Goal: Information Seeking & Learning: Understand process/instructions

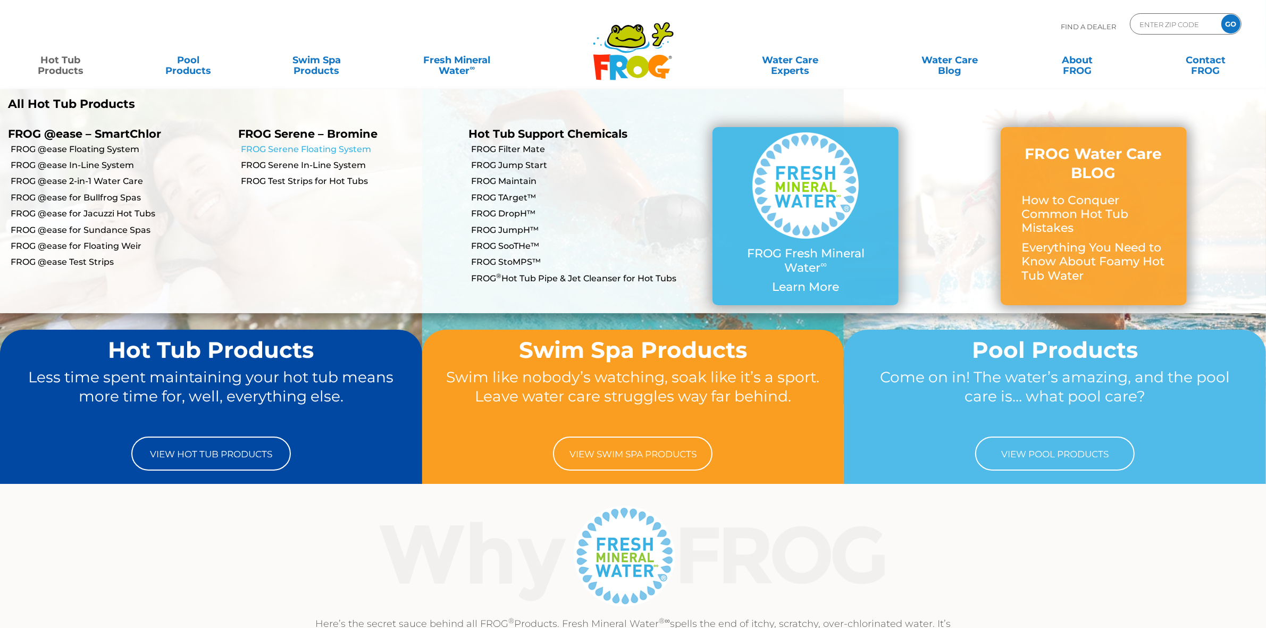
click at [305, 145] on link "FROG Serene Floating System" at bounding box center [351, 150] width 220 height 12
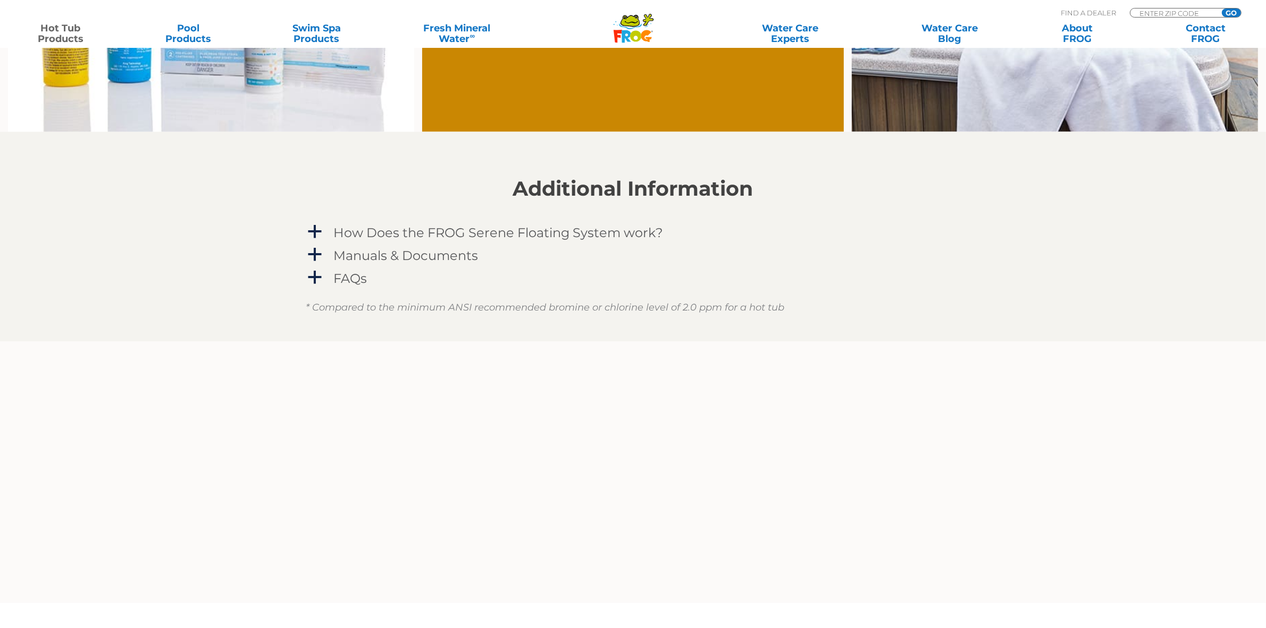
scroll to position [930, 0]
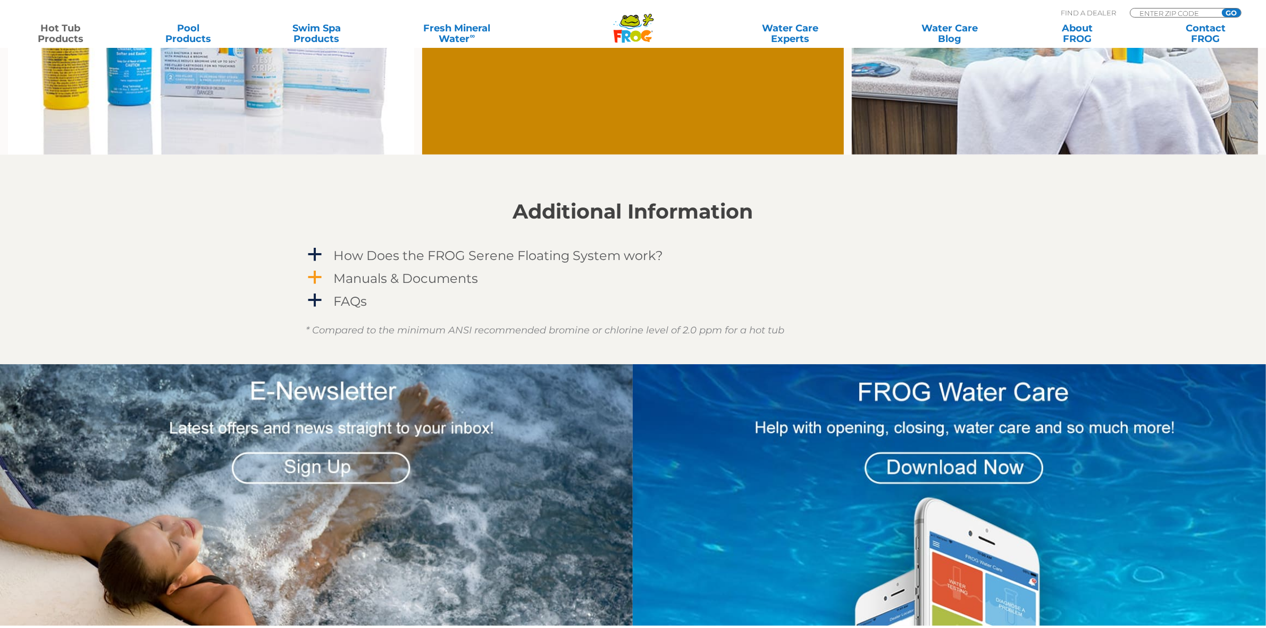
click at [437, 274] on h4 "Manuals & Documents" at bounding box center [406, 278] width 145 height 14
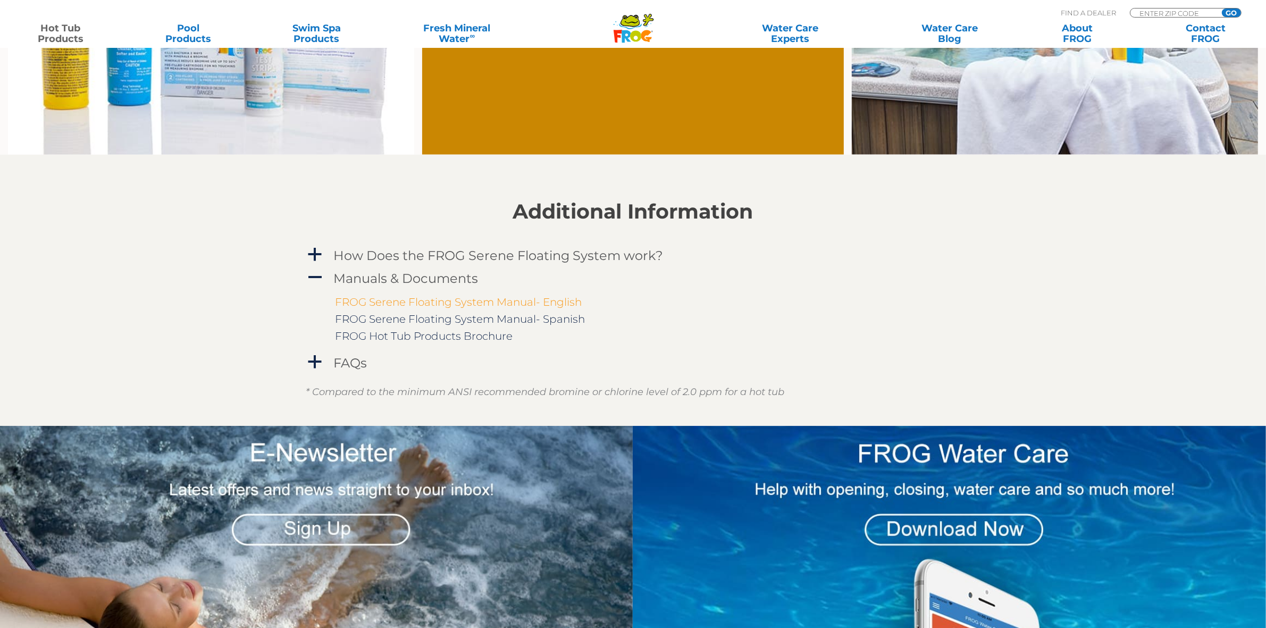
click at [435, 303] on link "FROG Serene Floating System Manual- English" at bounding box center [458, 302] width 247 height 13
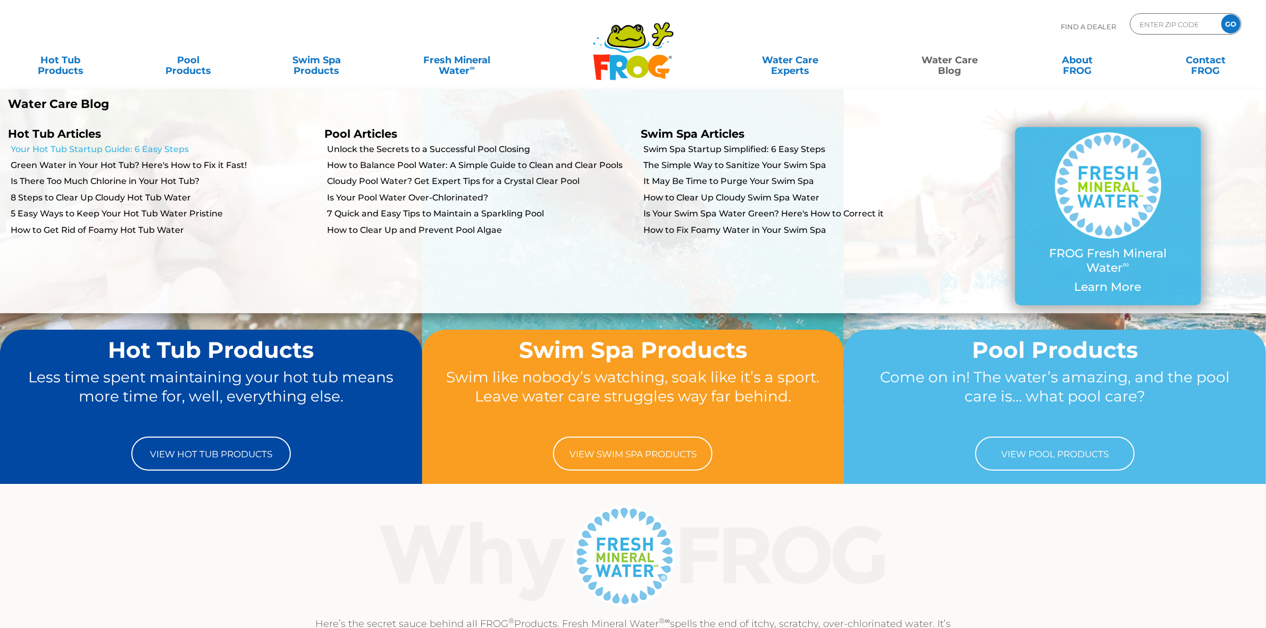
click at [119, 149] on link "Your Hot Tub Startup Guide: 6 Easy Steps" at bounding box center [164, 150] width 306 height 12
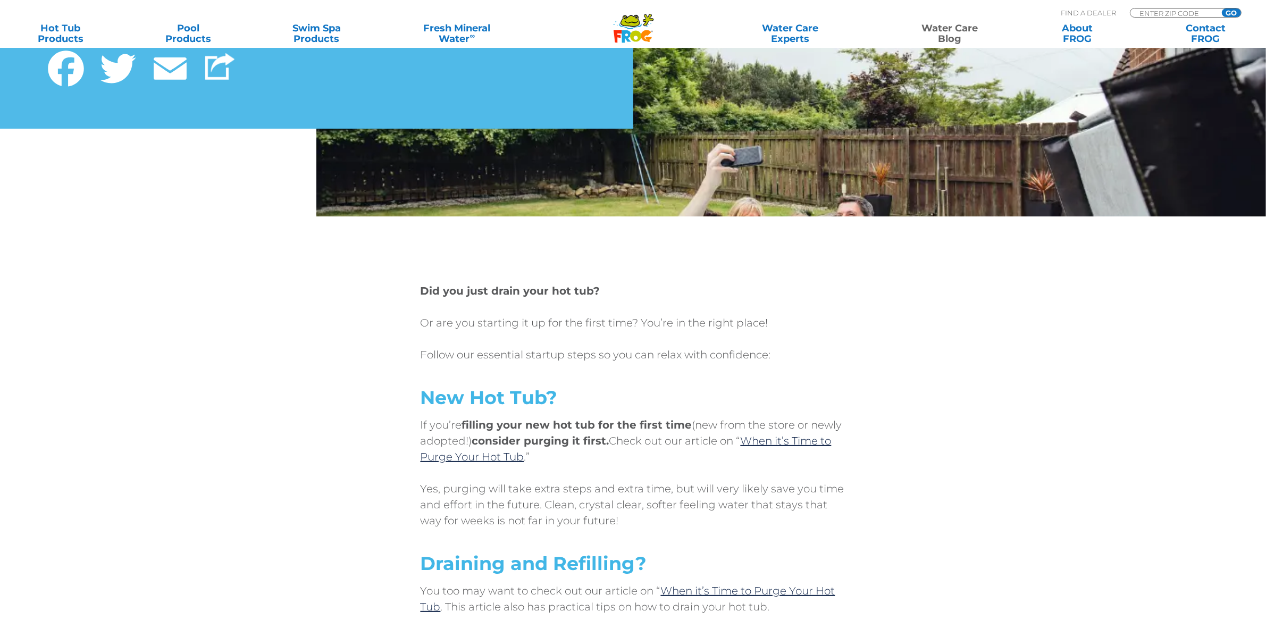
scroll to position [266, 0]
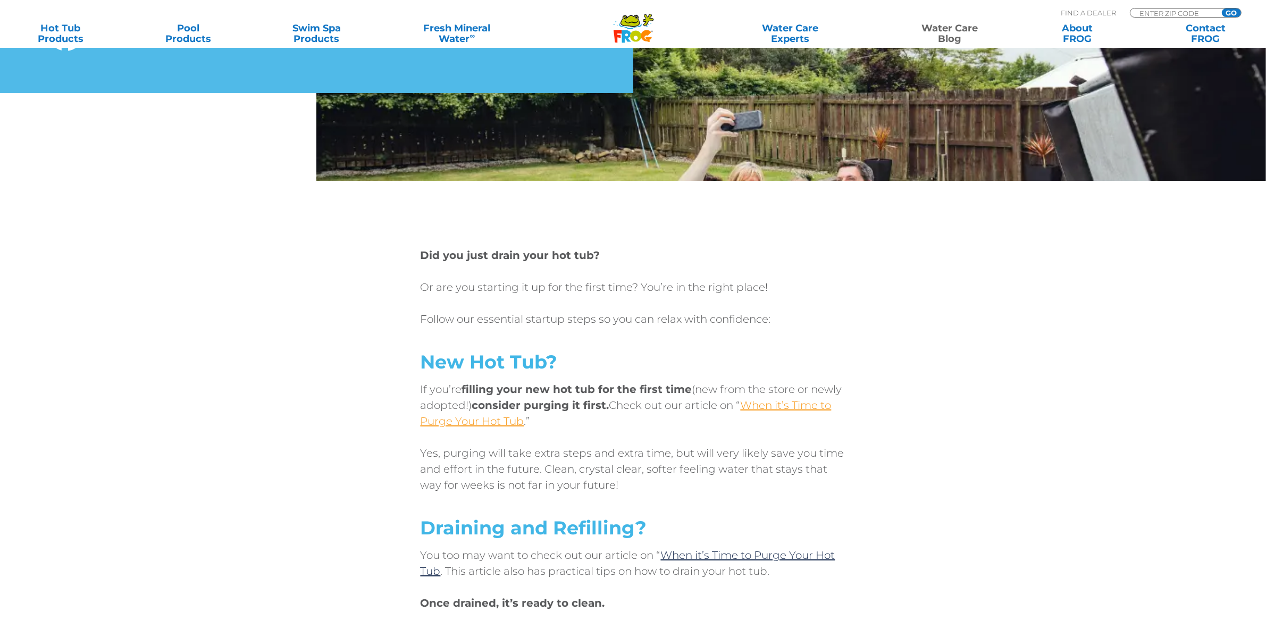
click at [759, 406] on link "When it’s Time to Purge Your Hot Tub" at bounding box center [625, 413] width 411 height 29
click at [798, 400] on link "When it’s Time to Purge Your Hot Tub" at bounding box center [625, 413] width 411 height 29
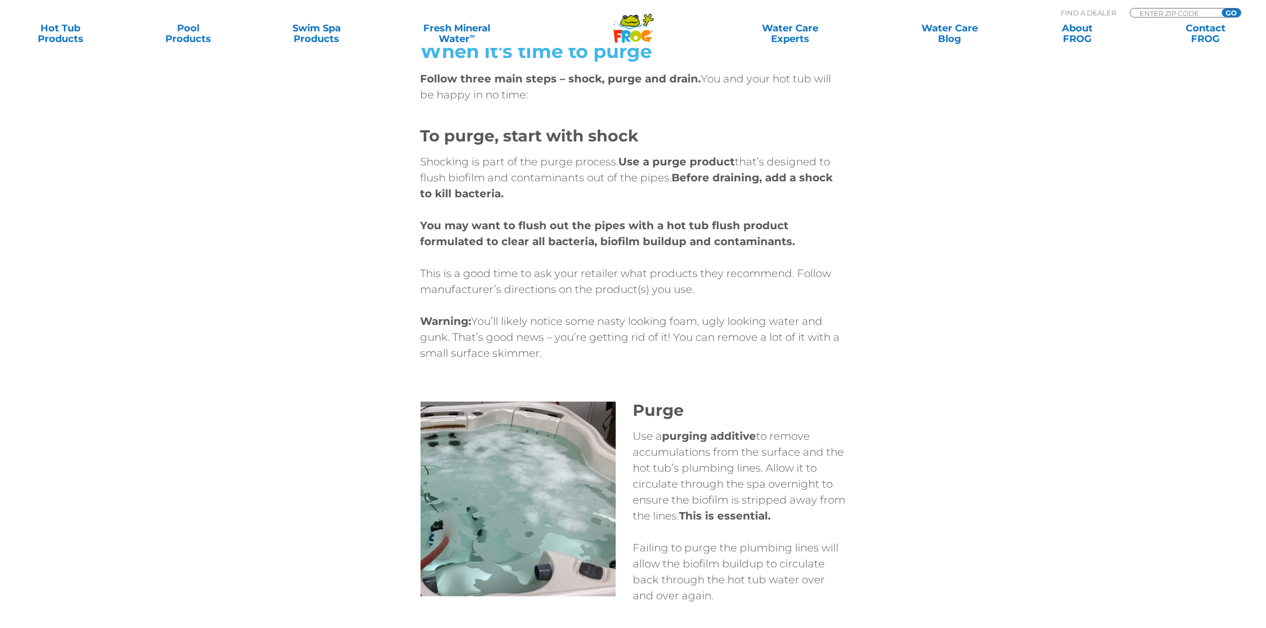
scroll to position [3189, 0]
